Goal: Task Accomplishment & Management: Manage account settings

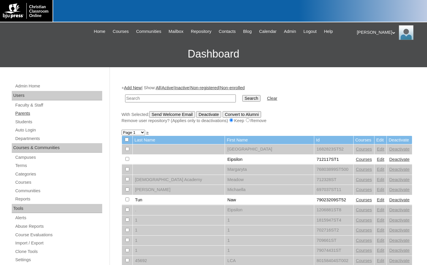
click at [46, 115] on link "Parents" at bounding box center [58, 113] width 87 height 7
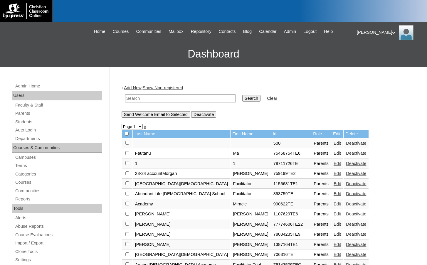
drag, startPoint x: 0, startPoint y: 0, endPoint x: 137, endPoint y: 95, distance: 166.8
click at [137, 95] on input "text" at bounding box center [180, 98] width 111 height 8
type input "[PERSON_NAME]"
click at [242, 95] on input "Search" at bounding box center [251, 98] width 18 height 6
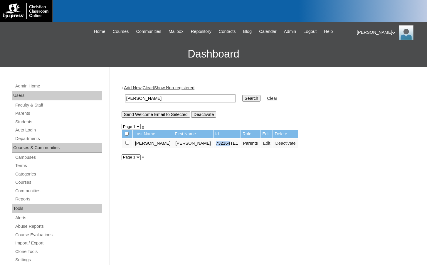
drag, startPoint x: 187, startPoint y: 145, endPoint x: 200, endPoint y: 145, distance: 13.2
click at [213, 145] on td "732164TE1" at bounding box center [226, 143] width 27 height 10
copy td "732164"
click at [45, 118] on link "Students" at bounding box center [58, 121] width 87 height 7
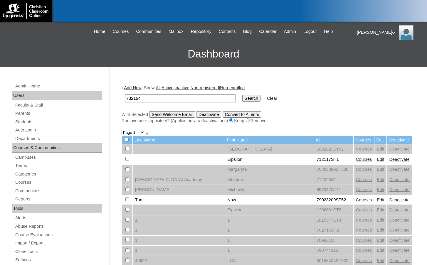
type input "732164"
click at [242, 98] on input "Search" at bounding box center [251, 98] width 18 height 6
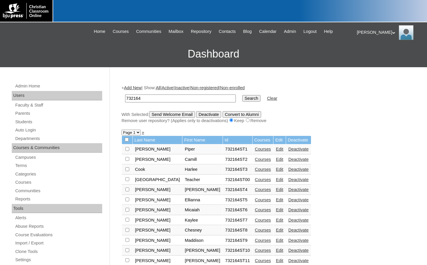
scroll to position [29, 0]
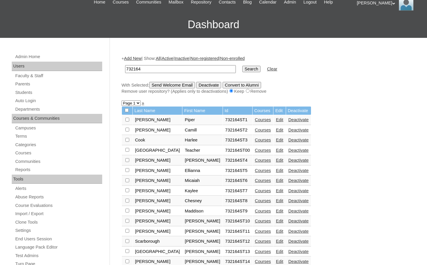
click at [255, 130] on link "Courses" at bounding box center [263, 130] width 16 height 5
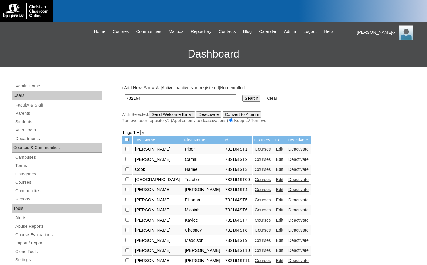
scroll to position [25, 0]
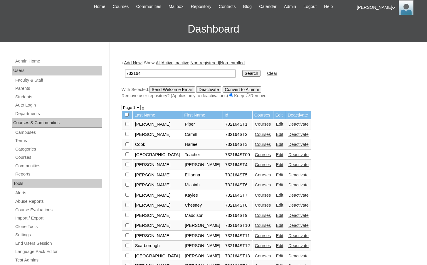
click at [276, 135] on link "Edit" at bounding box center [279, 134] width 7 height 5
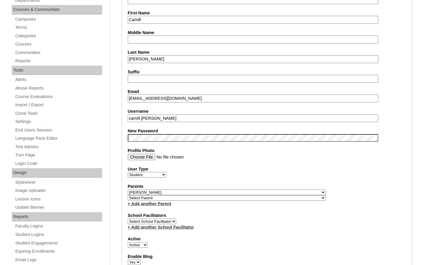
scroll to position [147, 0]
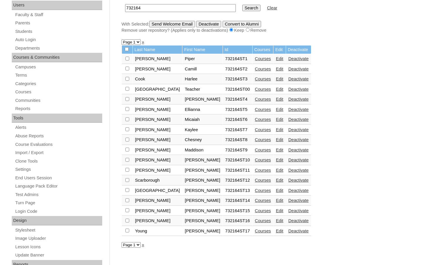
scroll to position [113, 0]
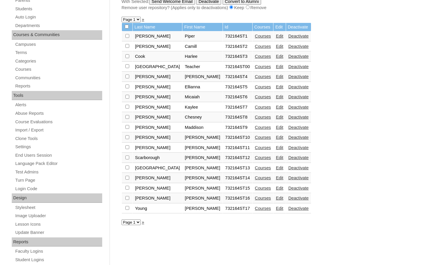
click at [255, 170] on link "Courses" at bounding box center [263, 167] width 16 height 5
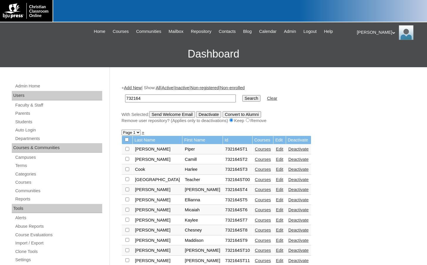
click at [255, 171] on link "Courses" at bounding box center [263, 169] width 16 height 5
click at [255, 180] on link "Courses" at bounding box center [263, 179] width 16 height 5
click at [255, 208] on link "Courses" at bounding box center [263, 209] width 16 height 5
click at [255, 147] on link "Courses" at bounding box center [263, 149] width 16 height 5
click at [255, 158] on link "Courses" at bounding box center [263, 159] width 16 height 5
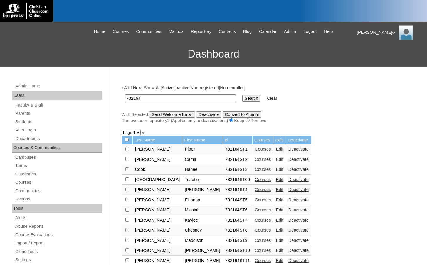
click at [255, 168] on link "Courses" at bounding box center [263, 169] width 16 height 5
click at [255, 191] on link "Courses" at bounding box center [263, 189] width 16 height 5
click at [255, 198] on link "Courses" at bounding box center [263, 199] width 16 height 5
click at [255, 220] on link "Courses" at bounding box center [263, 220] width 16 height 5
click at [255, 158] on link "Courses" at bounding box center [263, 159] width 16 height 5
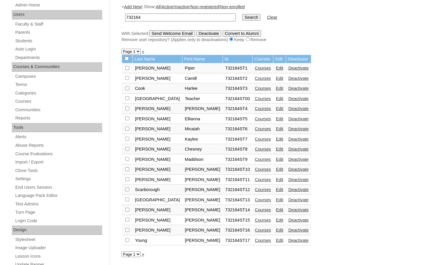
scroll to position [88, 0]
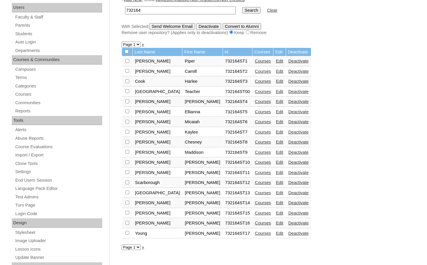
click at [255, 232] on link "Courses" at bounding box center [263, 233] width 16 height 5
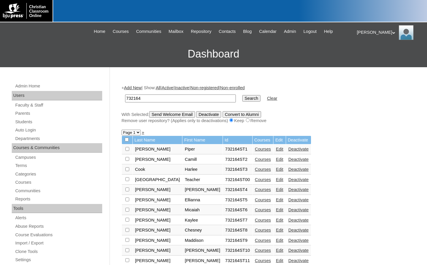
scroll to position [87, 0]
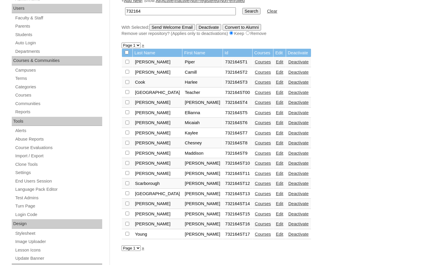
click at [255, 224] on link "Courses" at bounding box center [263, 224] width 16 height 5
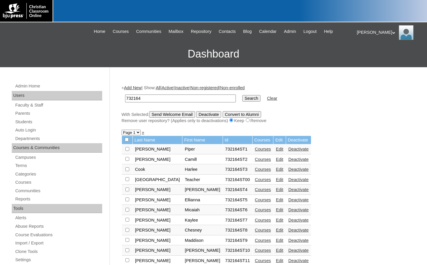
scroll to position [86, 0]
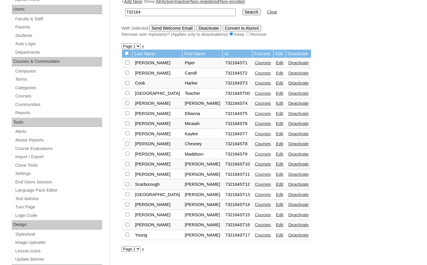
click at [255, 213] on link "Courses" at bounding box center [263, 214] width 16 height 5
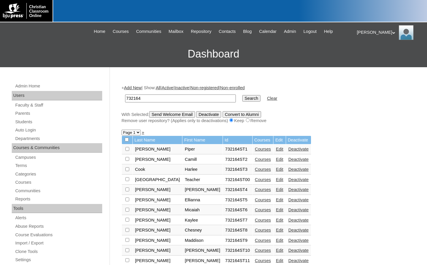
scroll to position [85, 0]
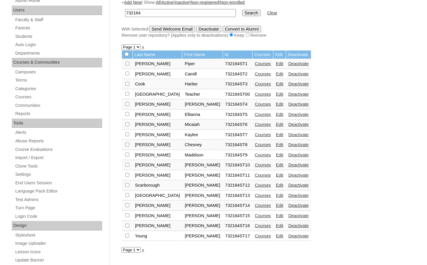
click at [255, 207] on link "Courses" at bounding box center [263, 205] width 16 height 5
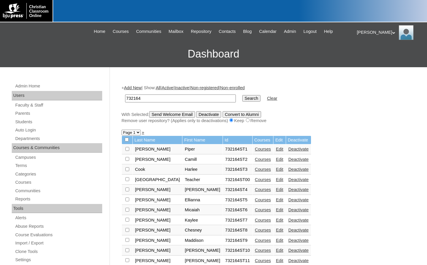
scroll to position [85, 0]
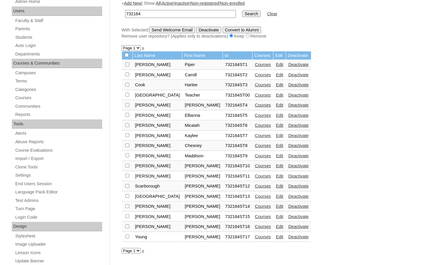
click at [255, 196] on link "Courses" at bounding box center [263, 196] width 16 height 5
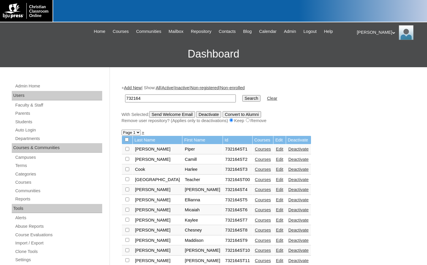
scroll to position [84, 0]
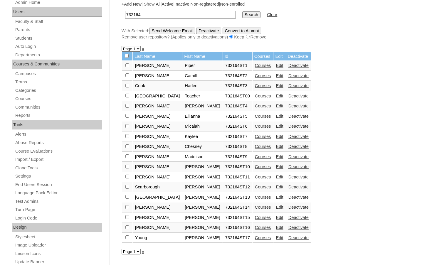
click at [255, 186] on link "Courses" at bounding box center [263, 187] width 16 height 5
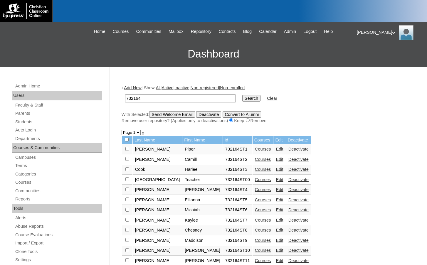
scroll to position [83, 0]
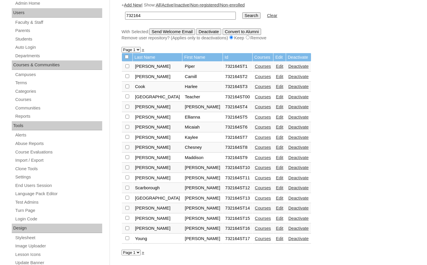
click at [255, 190] on link "Courses" at bounding box center [263, 187] width 16 height 5
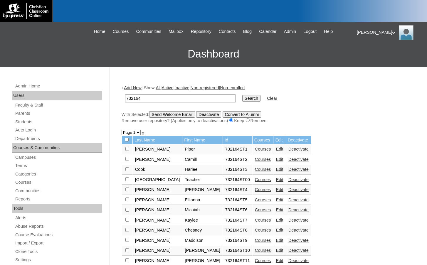
scroll to position [82, 0]
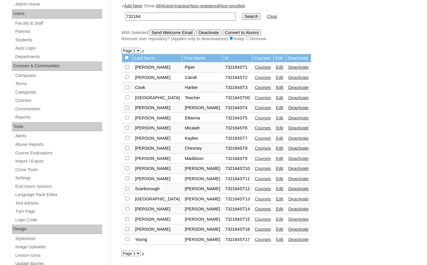
click at [255, 179] on link "Courses" at bounding box center [263, 178] width 16 height 5
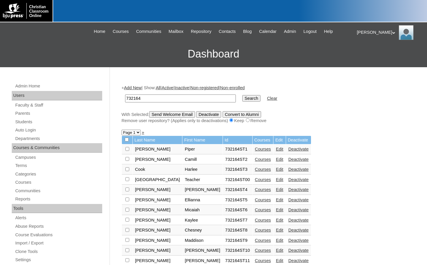
scroll to position [82, 0]
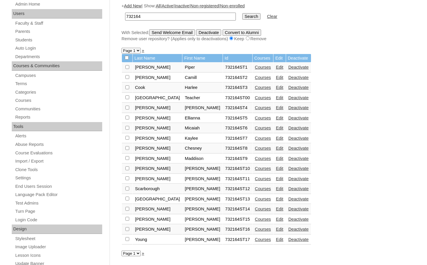
click at [255, 168] on link "Courses" at bounding box center [263, 168] width 16 height 5
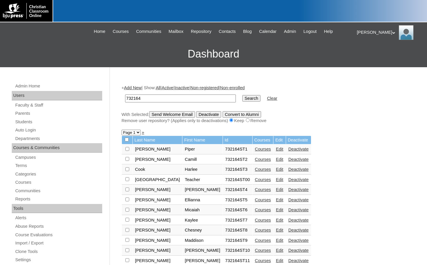
scroll to position [82, 0]
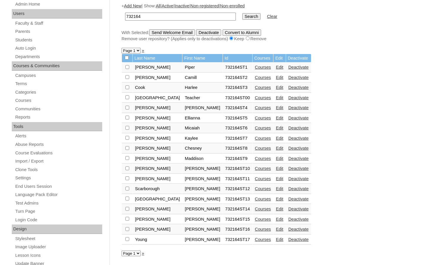
click at [255, 77] on link "Courses" at bounding box center [263, 77] width 16 height 5
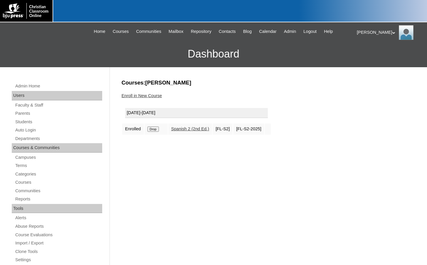
click at [158, 128] on input "Drop" at bounding box center [152, 128] width 11 height 5
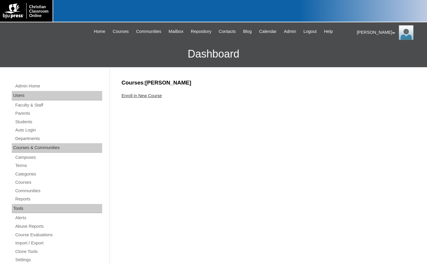
click at [153, 96] on link "Enroll in New Course" at bounding box center [141, 95] width 40 height 5
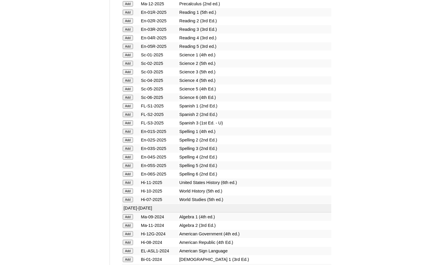
scroll to position [675, 0]
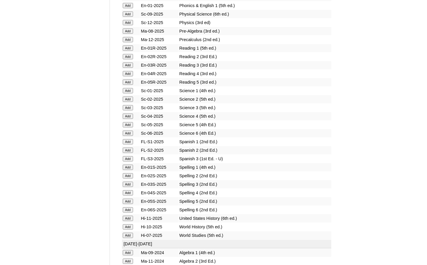
click at [132, 141] on input "Add" at bounding box center [128, 141] width 10 height 5
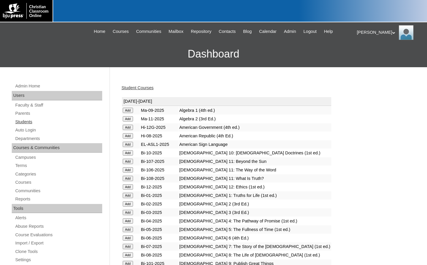
click at [39, 121] on link "Students" at bounding box center [58, 121] width 87 height 7
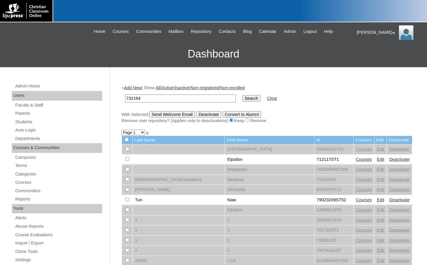
type input "732164"
click at [242, 100] on input "Search" at bounding box center [251, 98] width 18 height 6
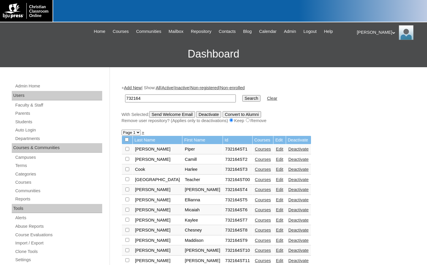
click at [255, 169] on link "Courses" at bounding box center [263, 169] width 16 height 5
click at [276, 169] on link "Edit" at bounding box center [279, 169] width 7 height 5
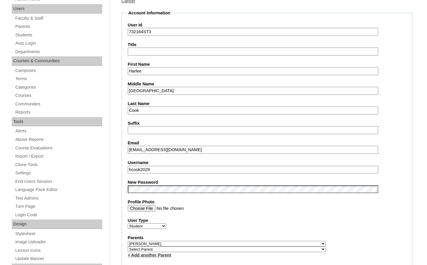
scroll to position [88, 0]
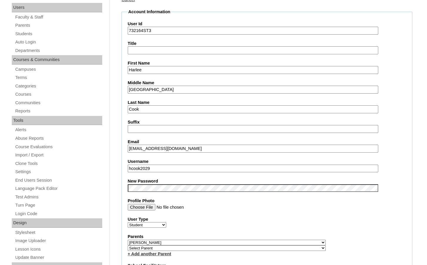
drag, startPoint x: 155, startPoint y: 169, endPoint x: 114, endPoint y: 167, distance: 40.6
drag, startPoint x: 143, startPoint y: 32, endPoint x: 116, endPoint y: 30, distance: 27.1
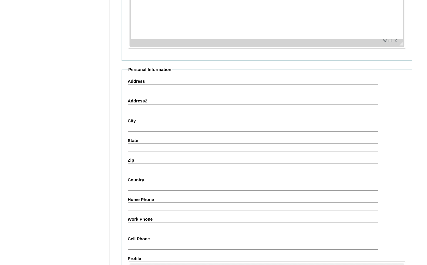
scroll to position [629, 0]
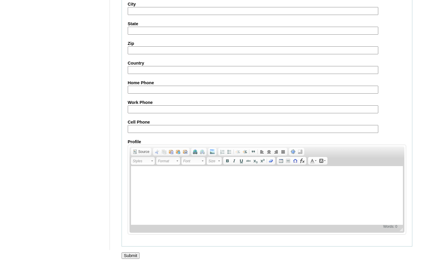
click at [135, 255] on input "Submit" at bounding box center [130, 255] width 18 height 6
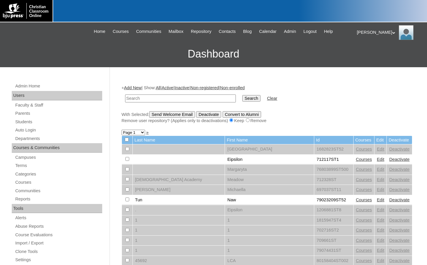
click at [173, 99] on input "text" at bounding box center [180, 98] width 111 height 8
paste input "732164"
type input "732164"
click at [242, 95] on input "Search" at bounding box center [251, 98] width 18 height 6
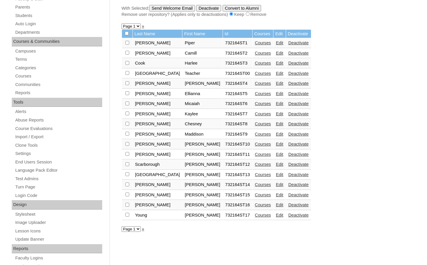
scroll to position [117, 0]
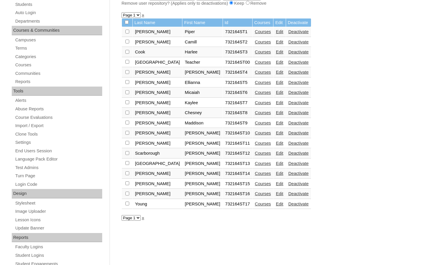
click at [276, 164] on link "Edit" at bounding box center [279, 163] width 7 height 5
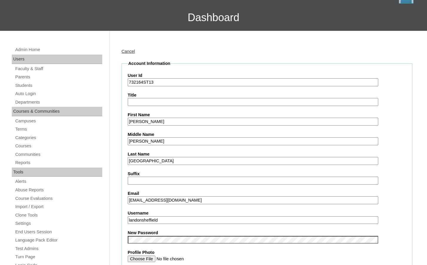
scroll to position [117, 0]
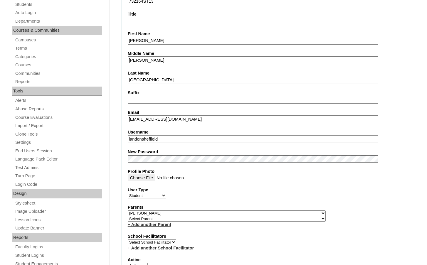
drag, startPoint x: 169, startPoint y: 139, endPoint x: 110, endPoint y: 136, distance: 59.3
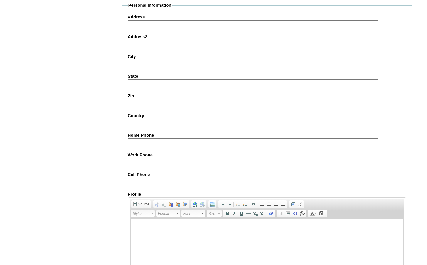
scroll to position [629, 0]
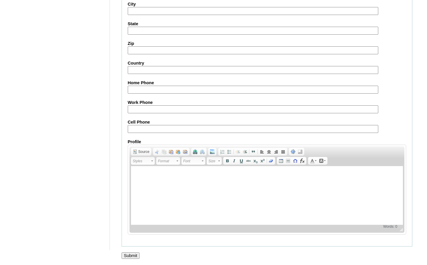
click at [132, 256] on input "Submit" at bounding box center [130, 255] width 18 height 6
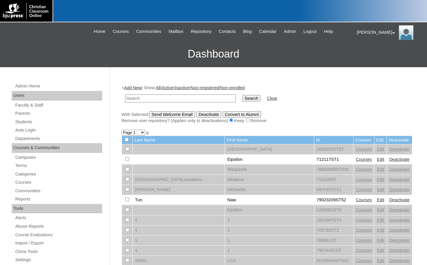
click at [46, 45] on h3 "Dashboard" at bounding box center [213, 54] width 421 height 26
